Goal: Task Accomplishment & Management: Use online tool/utility

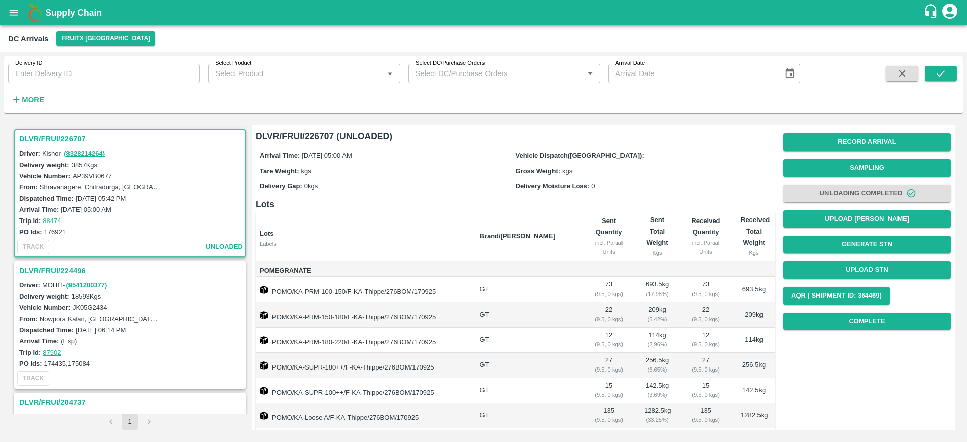
scroll to position [82, 0]
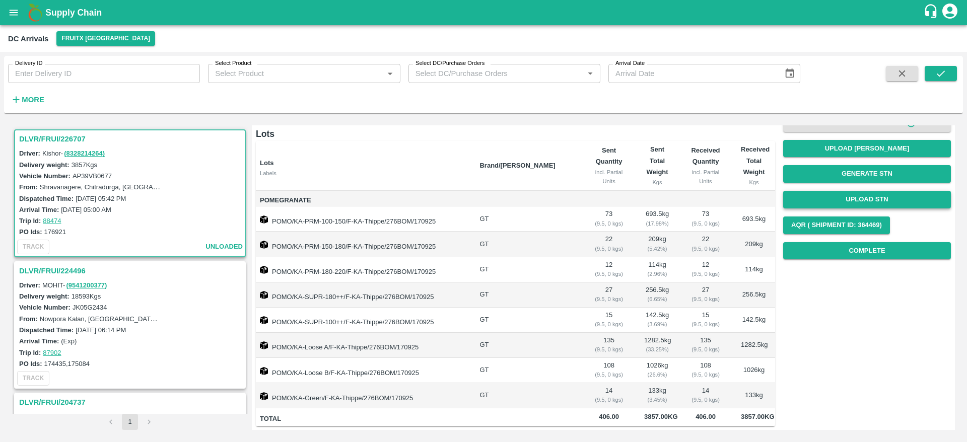
click at [834, 191] on button "Upload STN" at bounding box center [867, 200] width 168 height 18
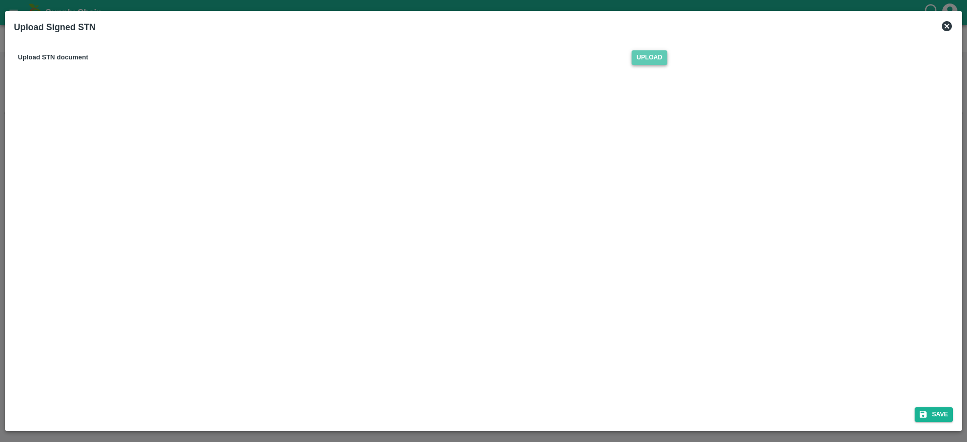
click at [651, 60] on span "Upload" at bounding box center [650, 57] width 36 height 15
click at [0, 0] on input "Upload" at bounding box center [0, 0] width 0 height 0
click at [923, 409] on button "Save" at bounding box center [934, 415] width 38 height 15
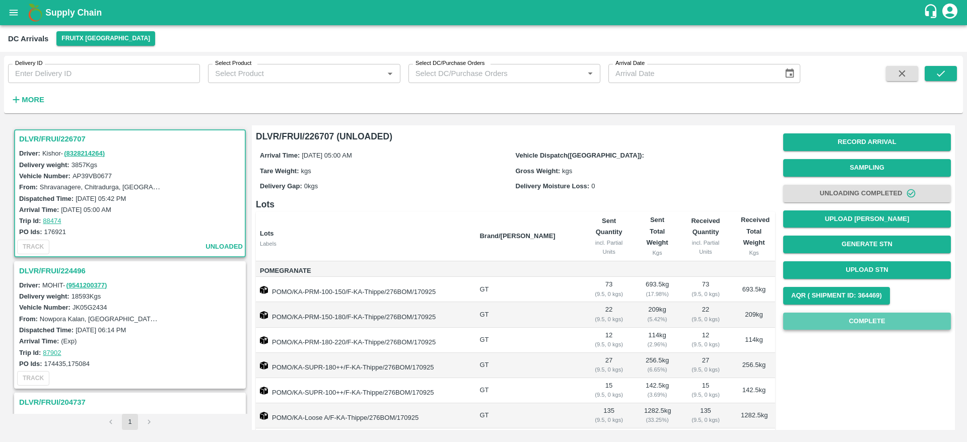
click at [918, 318] on button "Complete" at bounding box center [867, 322] width 168 height 18
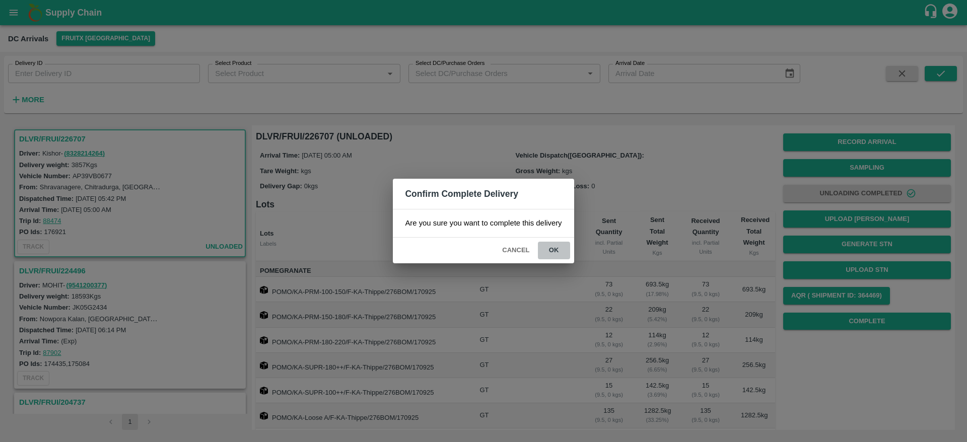
click at [550, 249] on button "ok" at bounding box center [554, 251] width 32 height 18
